Goal: Information Seeking & Learning: Learn about a topic

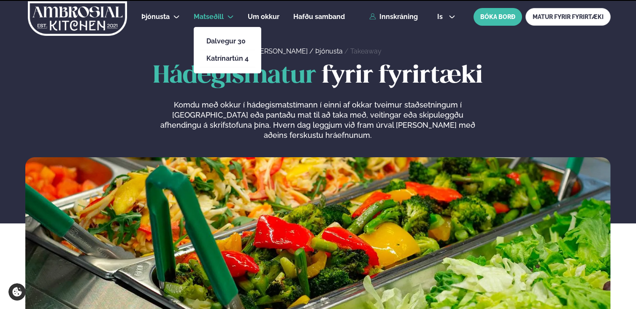
drag, startPoint x: 0, startPoint y: 0, endPoint x: 203, endPoint y: 16, distance: 203.6
click at [203, 16] on span "Matseðill" at bounding box center [209, 17] width 30 height 8
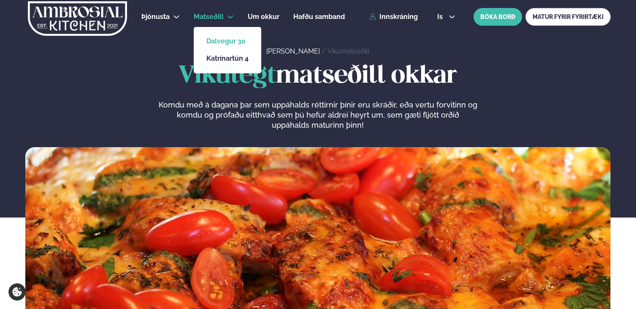
click at [211, 40] on link "Dalvegur 30" at bounding box center [227, 41] width 42 height 7
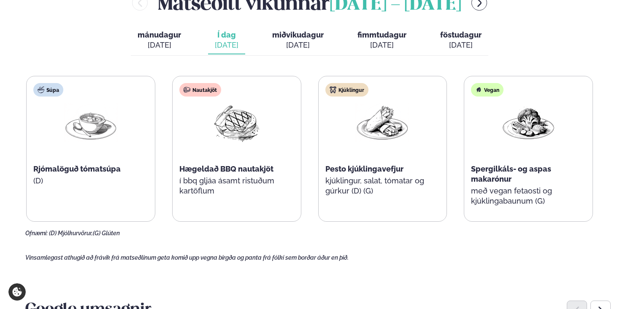
scroll to position [384, 0]
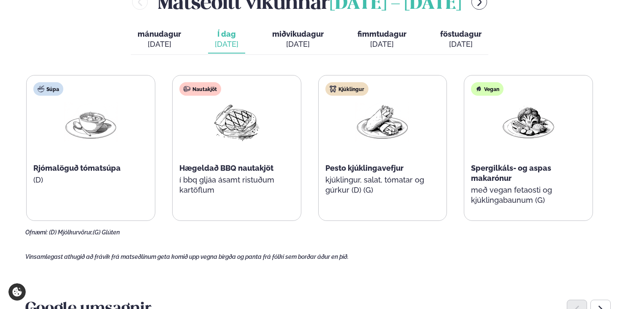
click at [281, 32] on button "miðvikudagur mið. [DATE]" at bounding box center [297, 40] width 65 height 28
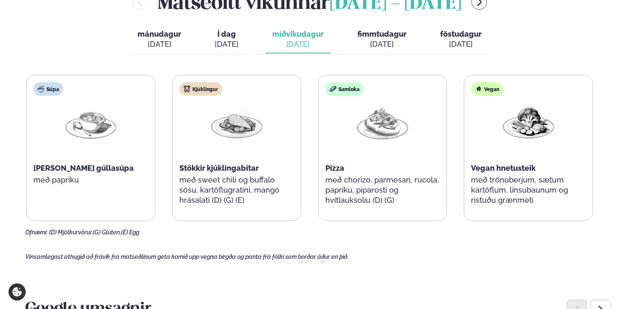
scroll to position [376, 0]
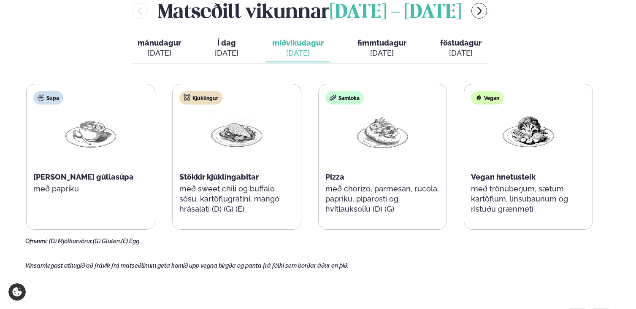
click at [385, 38] on span "fimmtudagur" at bounding box center [381, 42] width 49 height 9
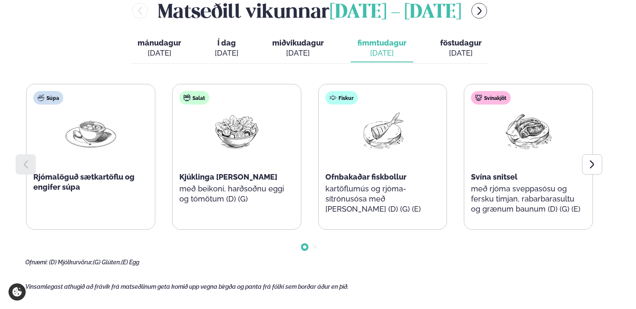
click at [459, 48] on div "[DATE]" at bounding box center [460, 53] width 41 height 10
